Goal: Information Seeking & Learning: Learn about a topic

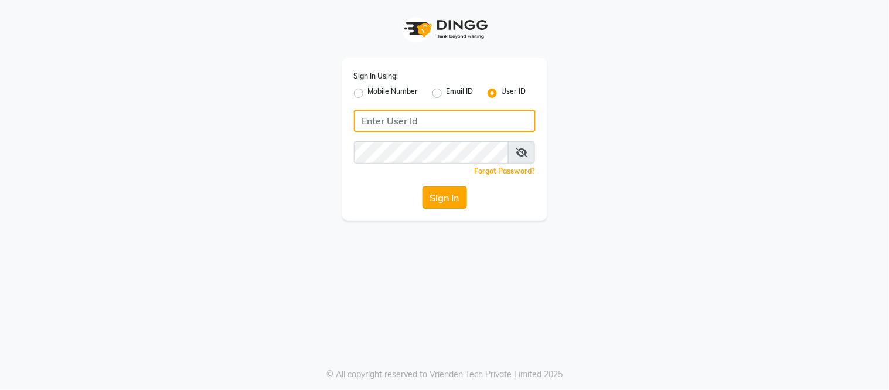
type input "[EMAIL_ADDRESS][DOMAIN_NAME]"
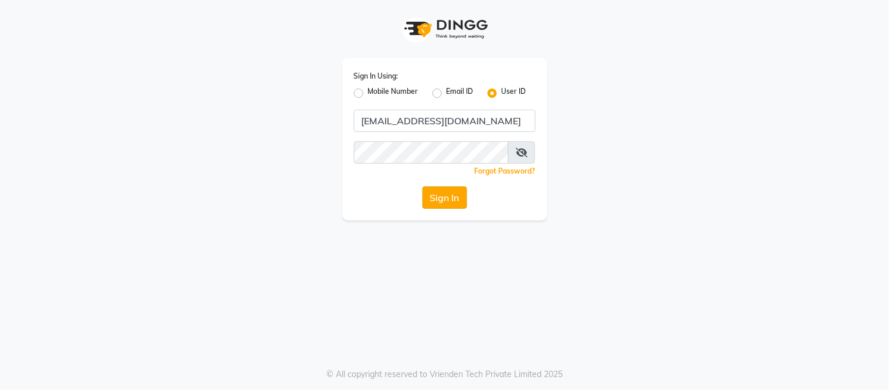
click at [451, 194] on button "Sign In" at bounding box center [444, 197] width 45 height 22
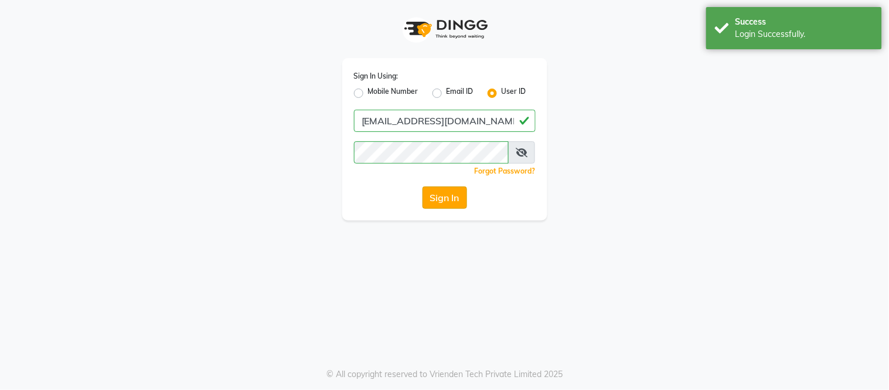
click at [449, 207] on button "Sign In" at bounding box center [444, 197] width 45 height 22
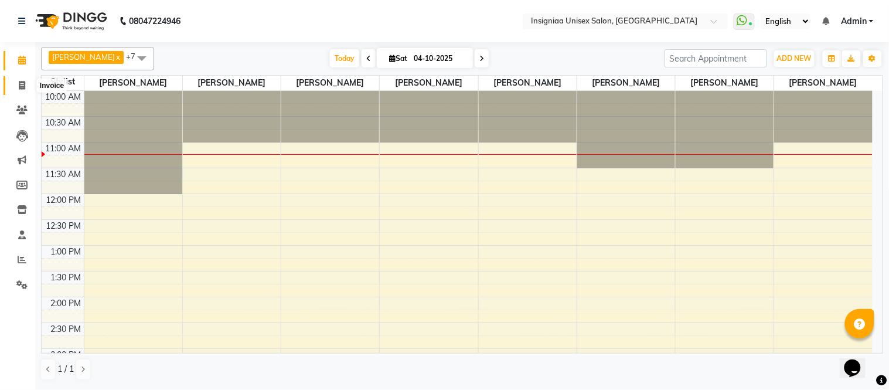
click at [21, 84] on icon at bounding box center [22, 85] width 6 height 9
select select "6999"
select select "service"
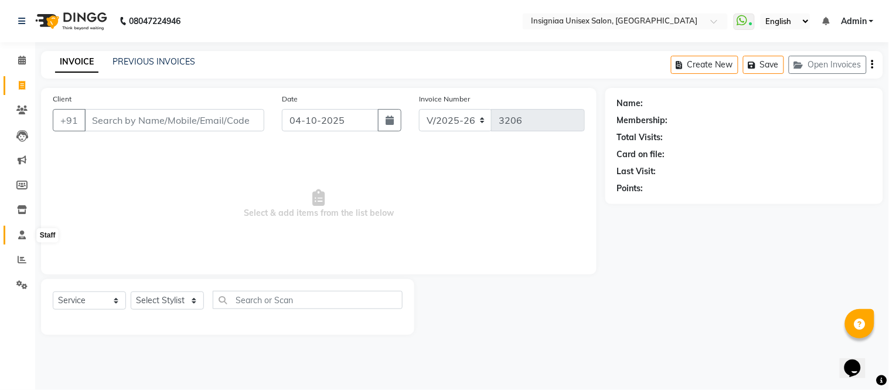
click at [21, 231] on icon at bounding box center [22, 234] width 8 height 9
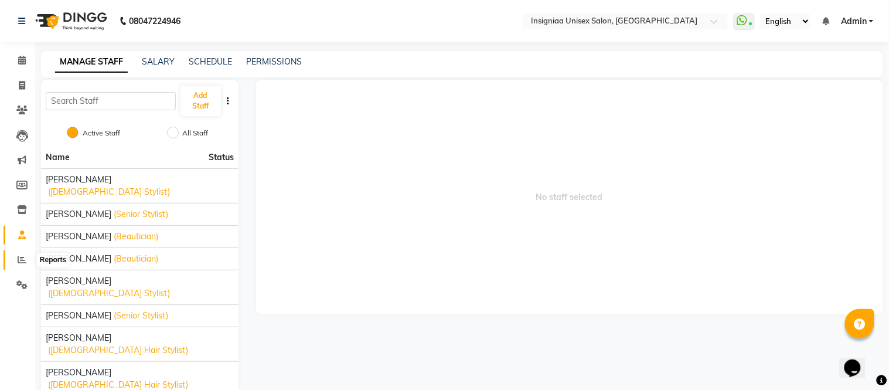
click at [18, 260] on icon at bounding box center [22, 259] width 9 height 9
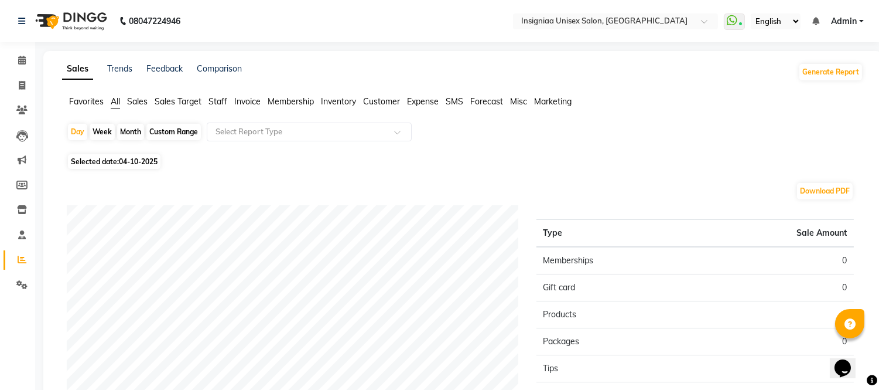
click at [221, 104] on span "Staff" at bounding box center [218, 101] width 19 height 11
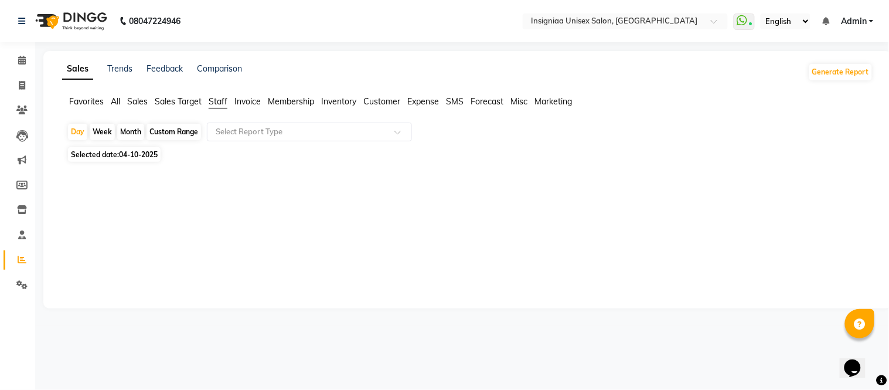
click at [136, 135] on div "Month" at bounding box center [130, 132] width 27 height 16
select select "10"
select select "2025"
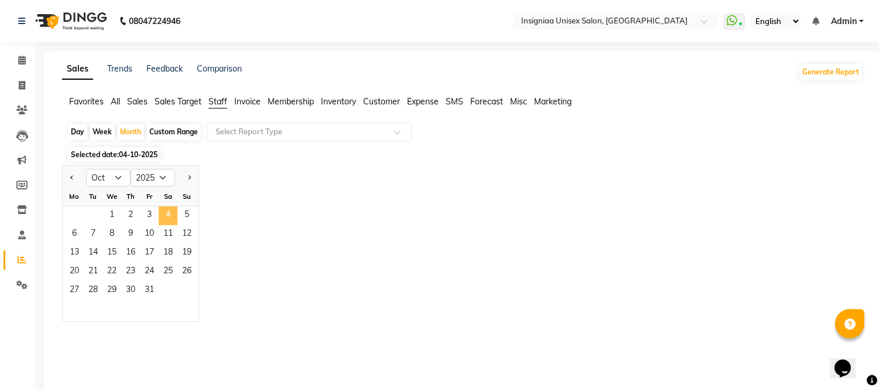
click at [166, 215] on span "4" at bounding box center [168, 215] width 19 height 19
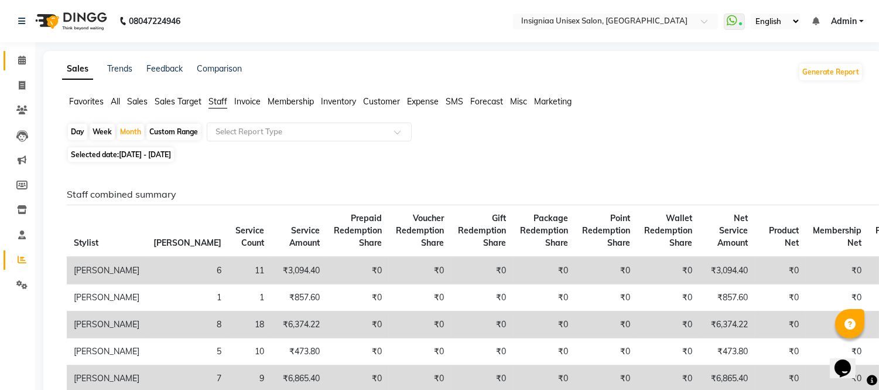
click at [32, 59] on body "08047224946 Select Location × Insigniaa Unisex Salon, Kharghar WhatsApp Status …" at bounding box center [439, 195] width 879 height 390
click at [24, 61] on icon at bounding box center [22, 60] width 8 height 9
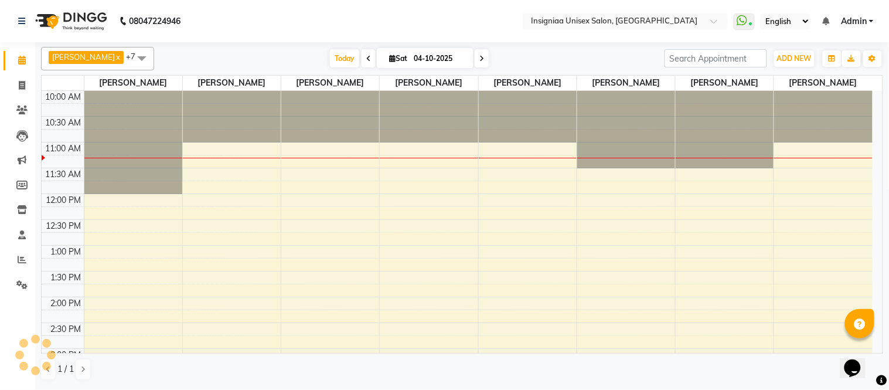
scroll to position [52, 0]
